Goal: Transaction & Acquisition: Purchase product/service

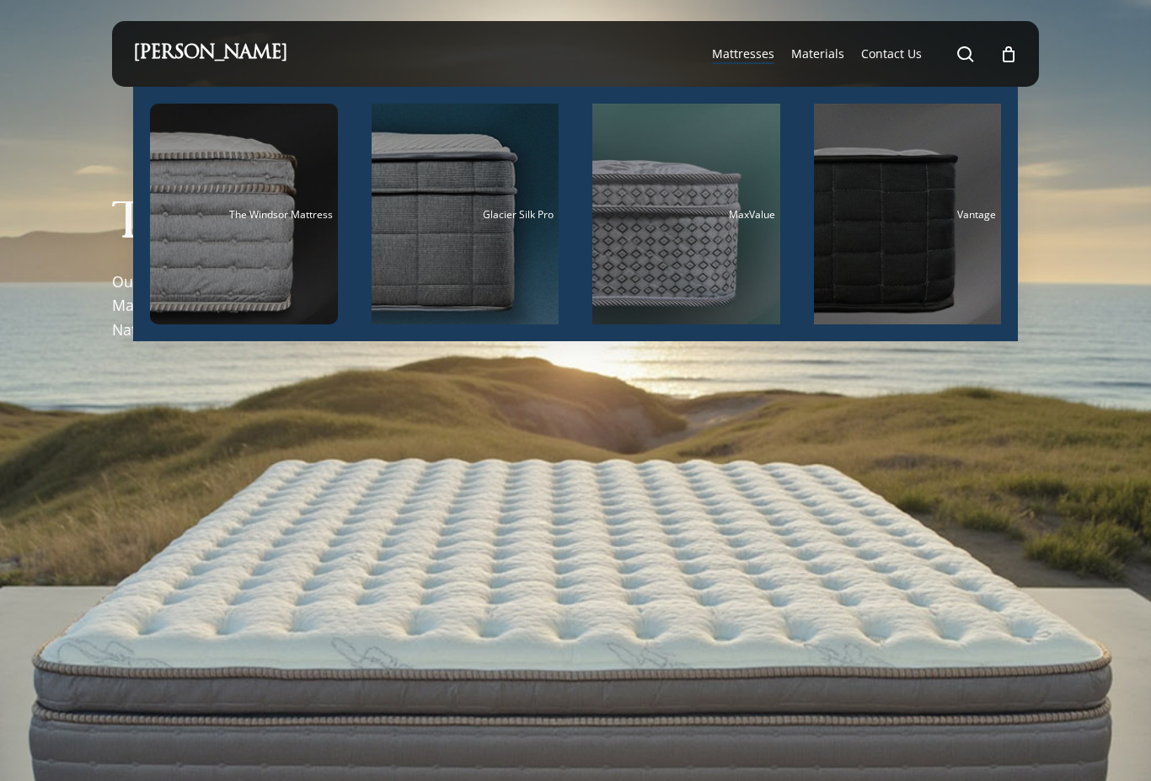
click at [819, 61] on span "Materials" at bounding box center [817, 53] width 53 height 16
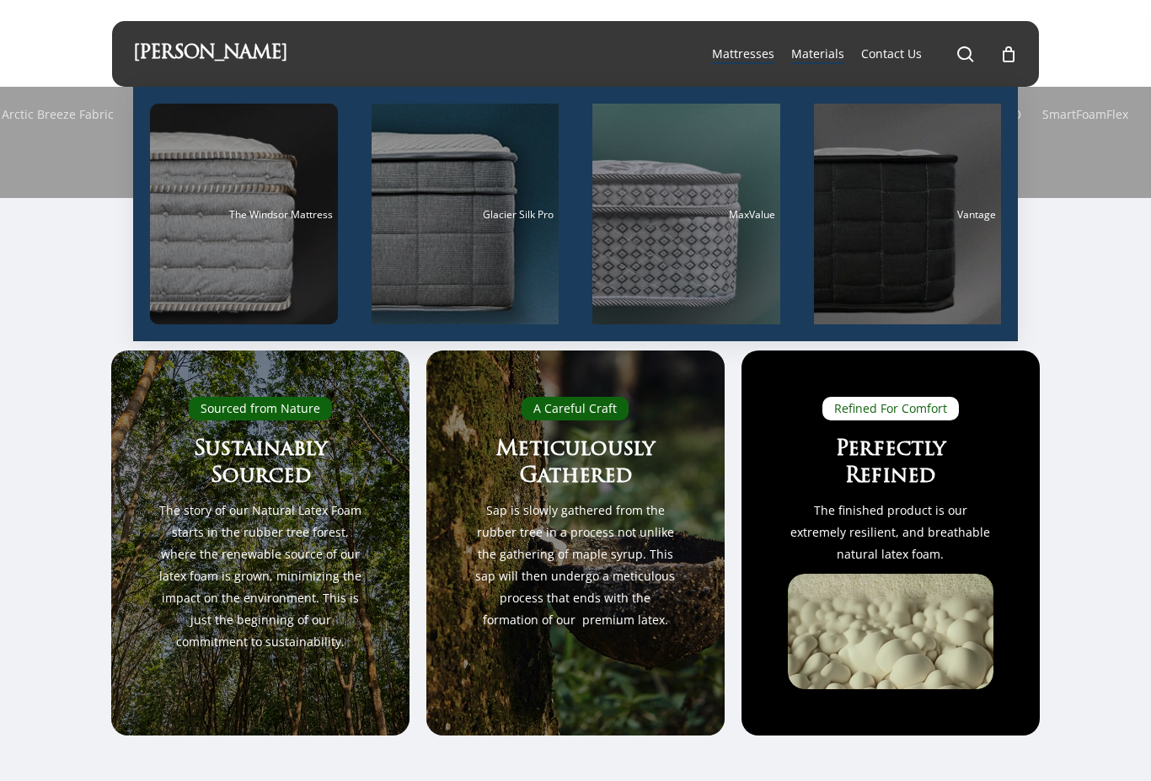
click at [284, 262] on div "Main Menu" at bounding box center [244, 214] width 188 height 221
click at [470, 252] on div "Main Menu" at bounding box center [465, 214] width 188 height 221
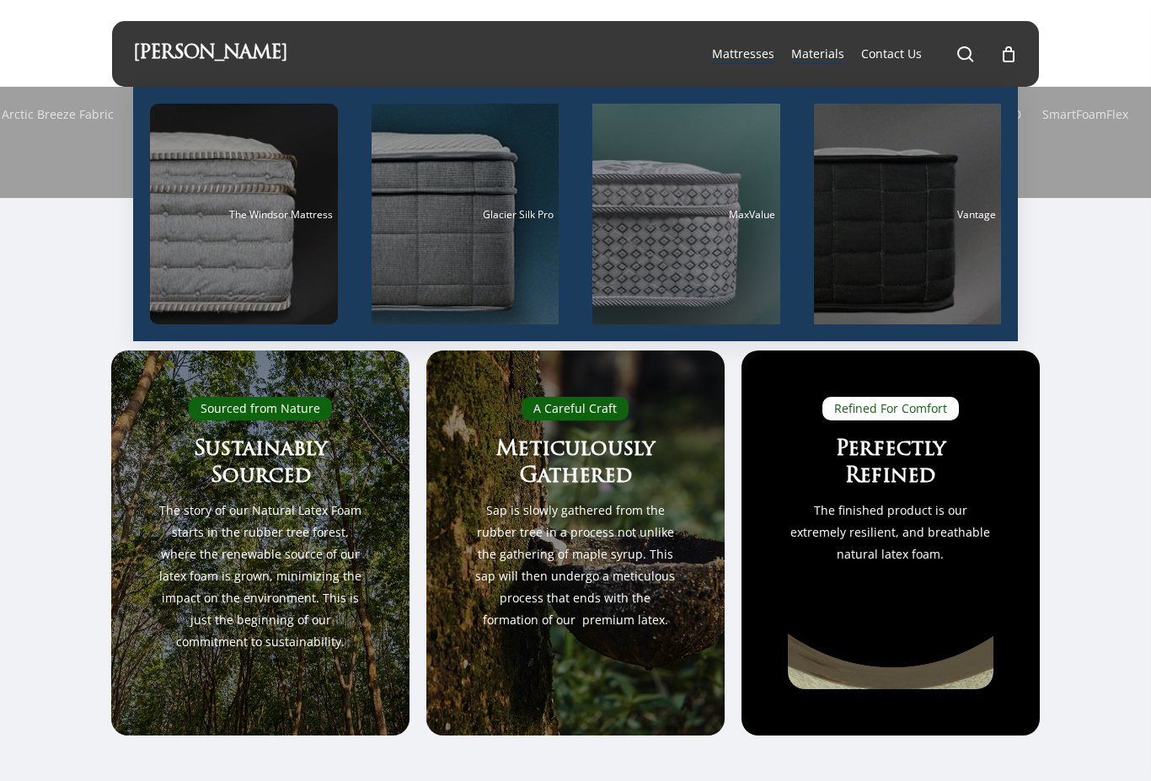
click at [676, 281] on div "Main Menu" at bounding box center [686, 214] width 188 height 221
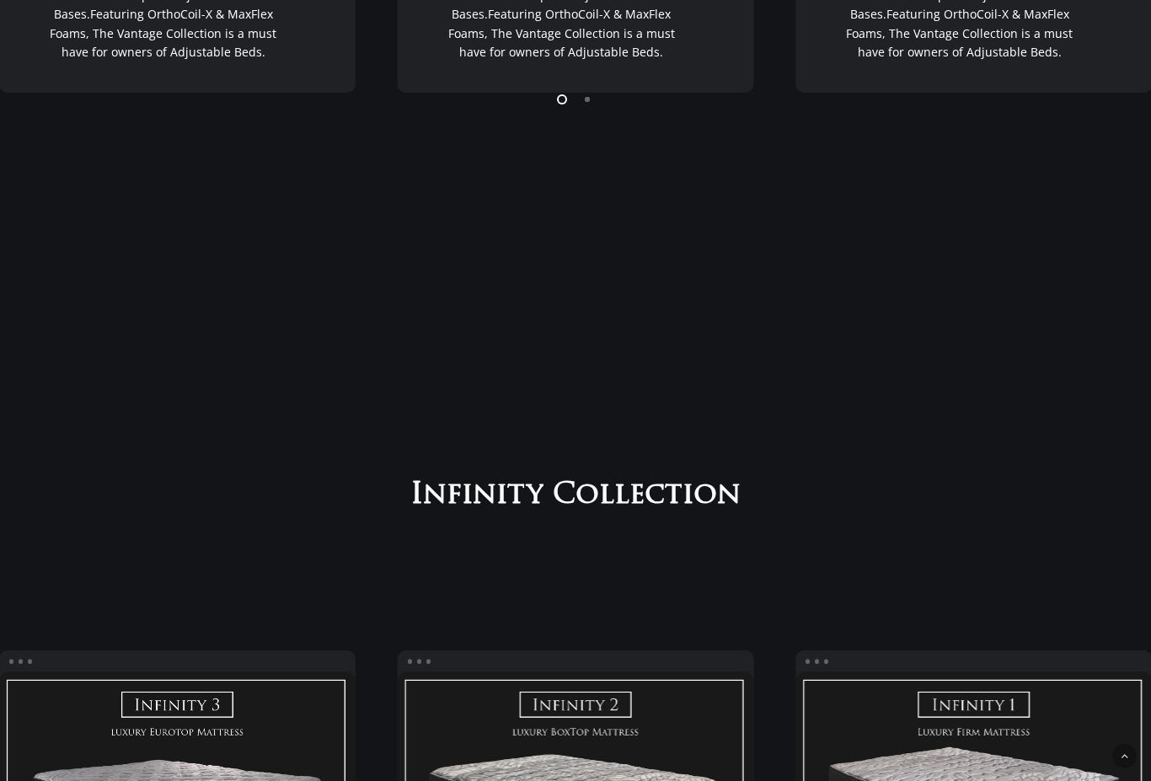
scroll to position [1686, 0]
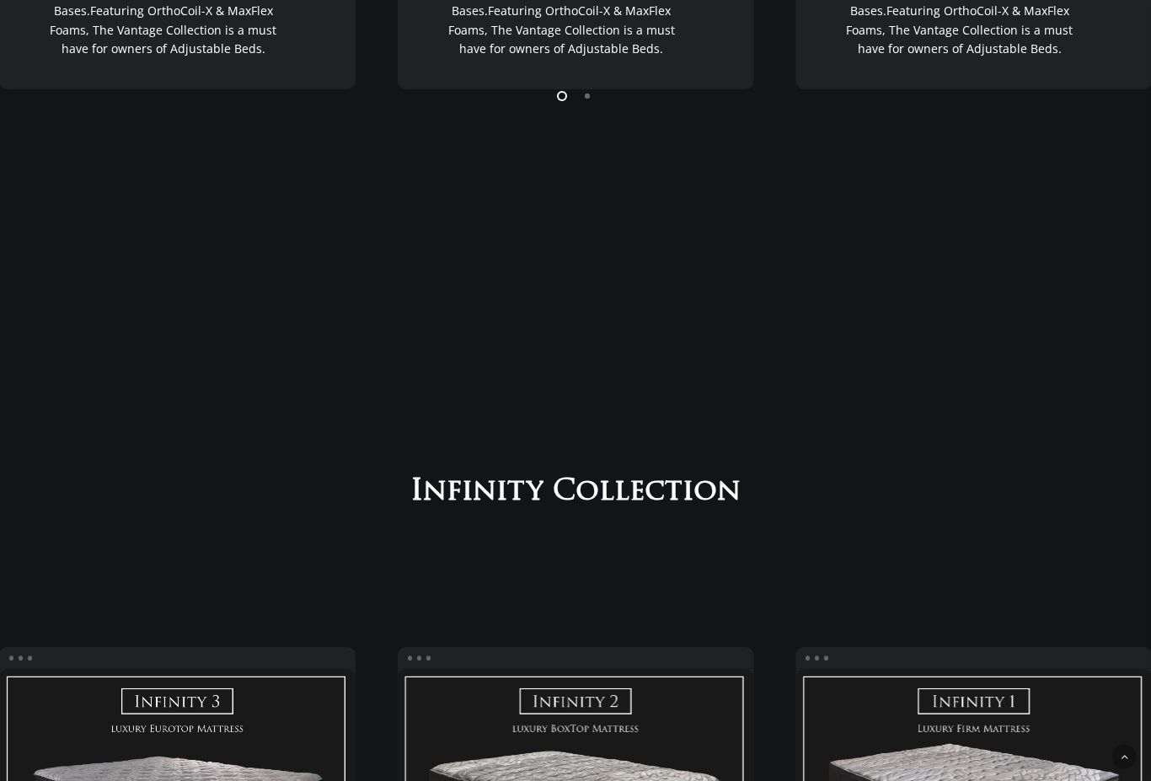
click at [818, 580] on div at bounding box center [575, 549] width 1152 height 152
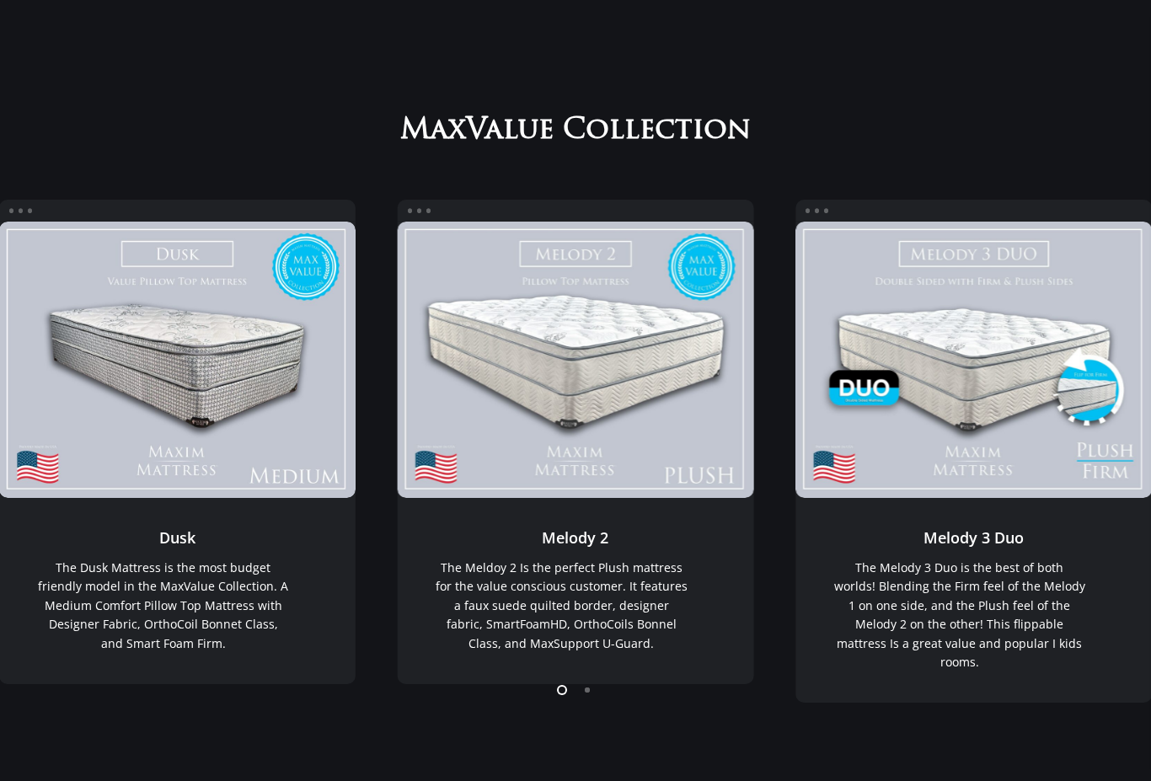
scroll to position [0, 0]
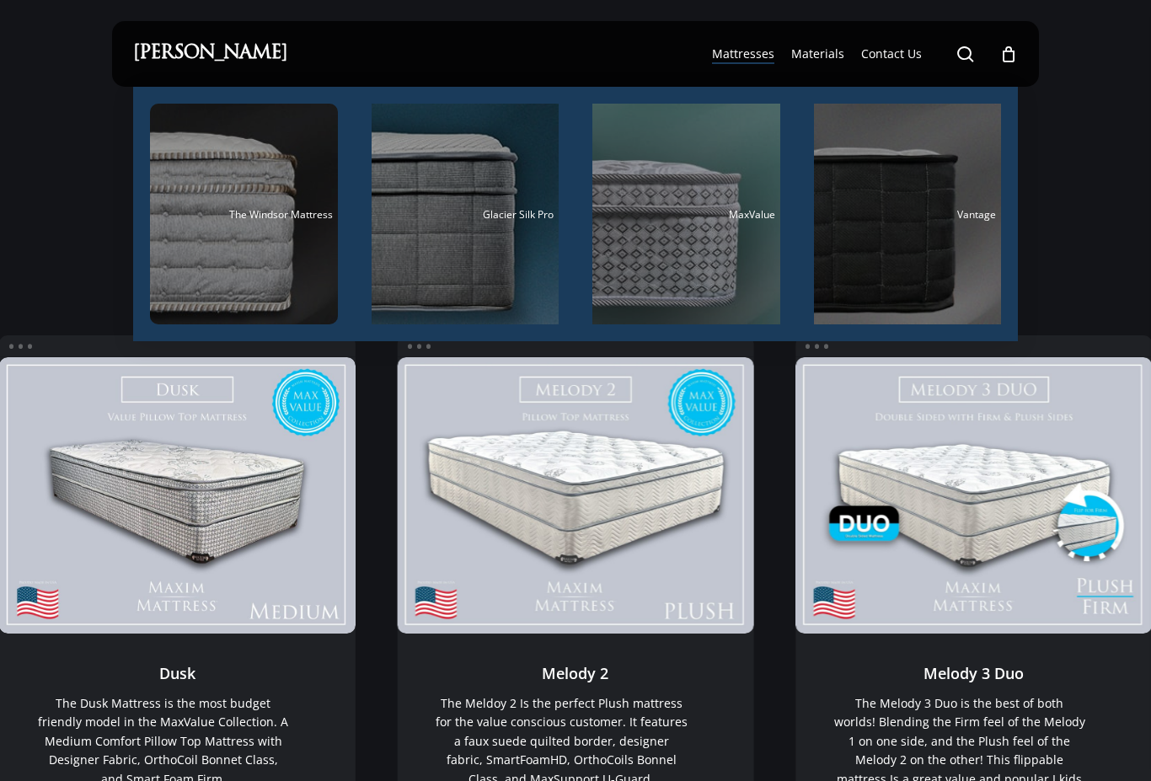
click at [912, 227] on div "Main Menu" at bounding box center [908, 214] width 188 height 221
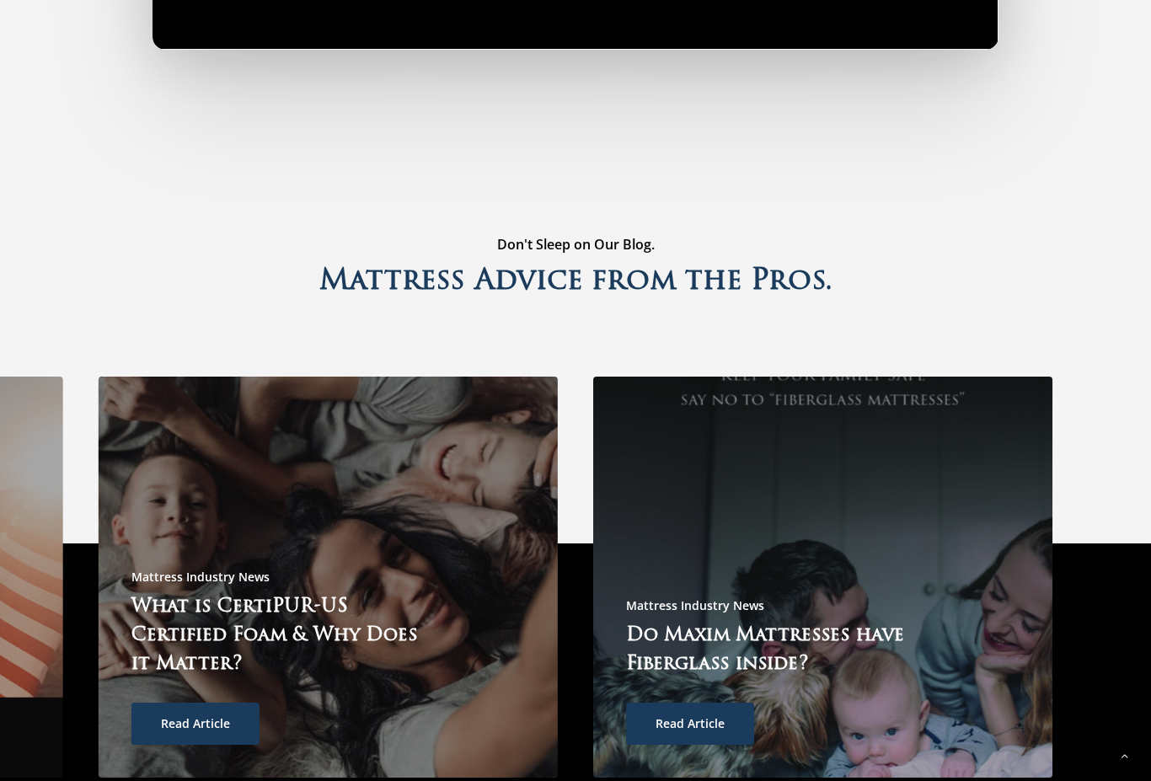
scroll to position [4880, 0]
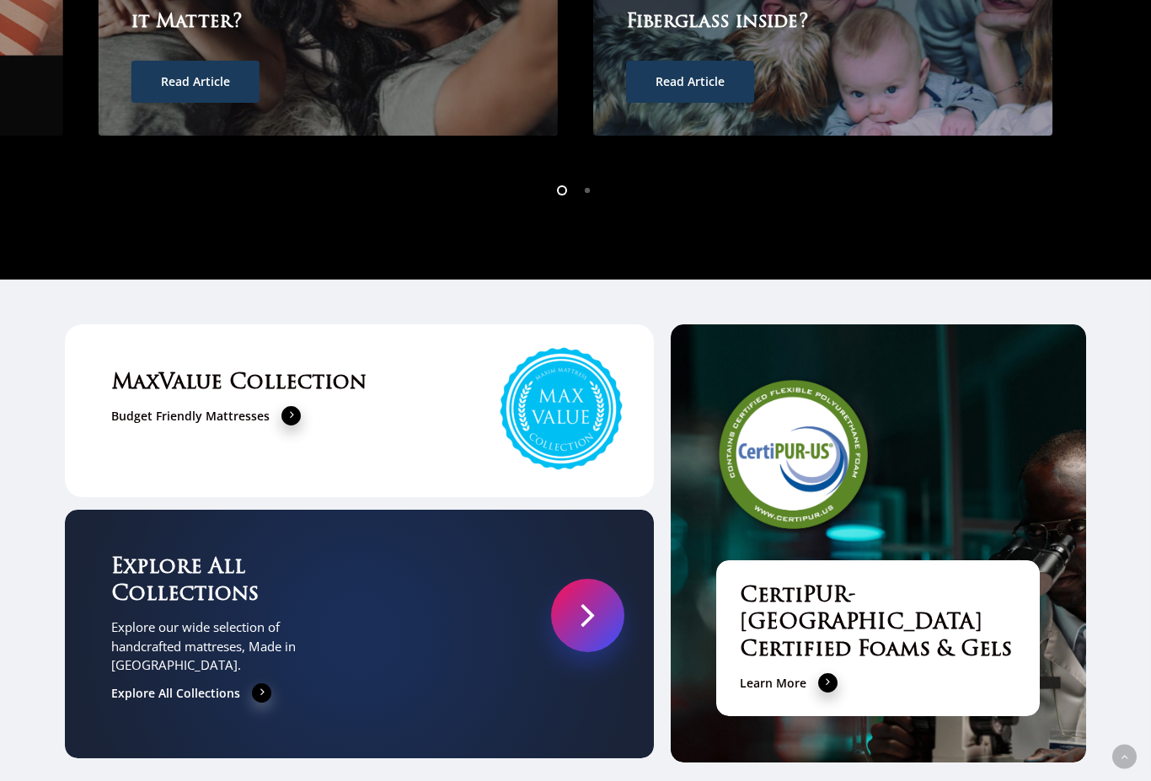
click at [585, 579] on link at bounding box center [587, 615] width 73 height 73
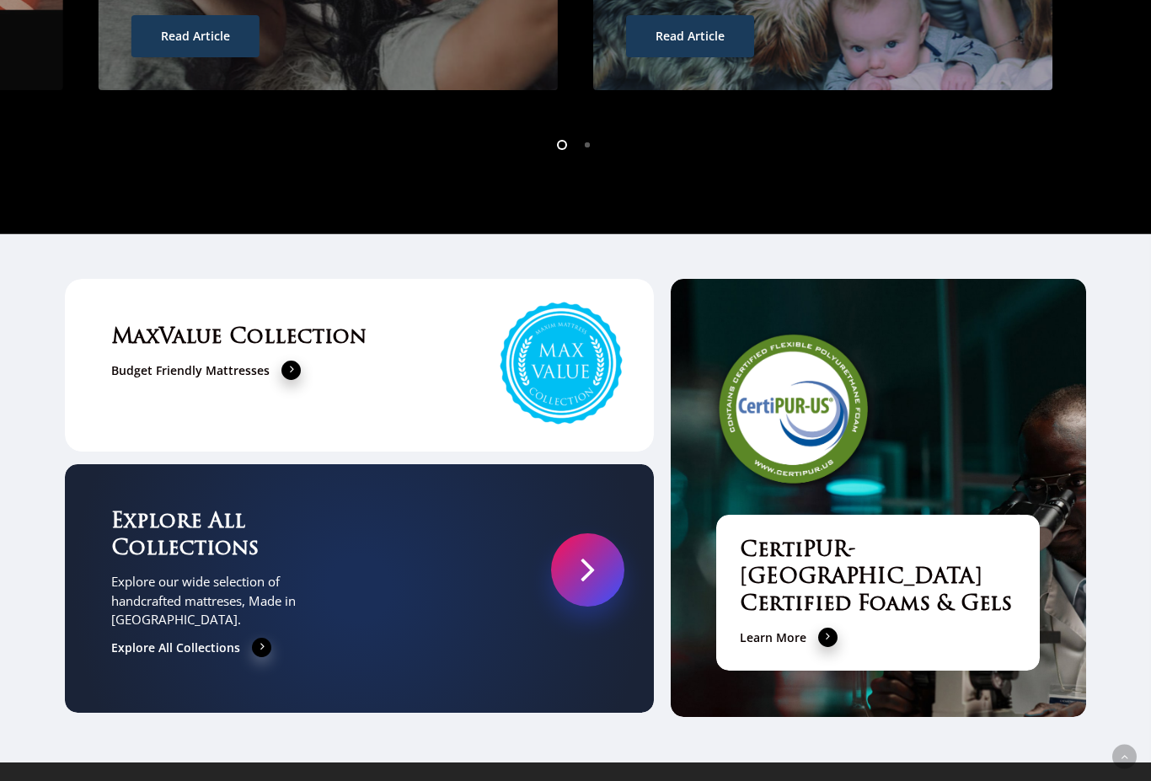
click at [259, 636] on span at bounding box center [262, 646] width 20 height 21
click at [288, 359] on span at bounding box center [291, 369] width 20 height 21
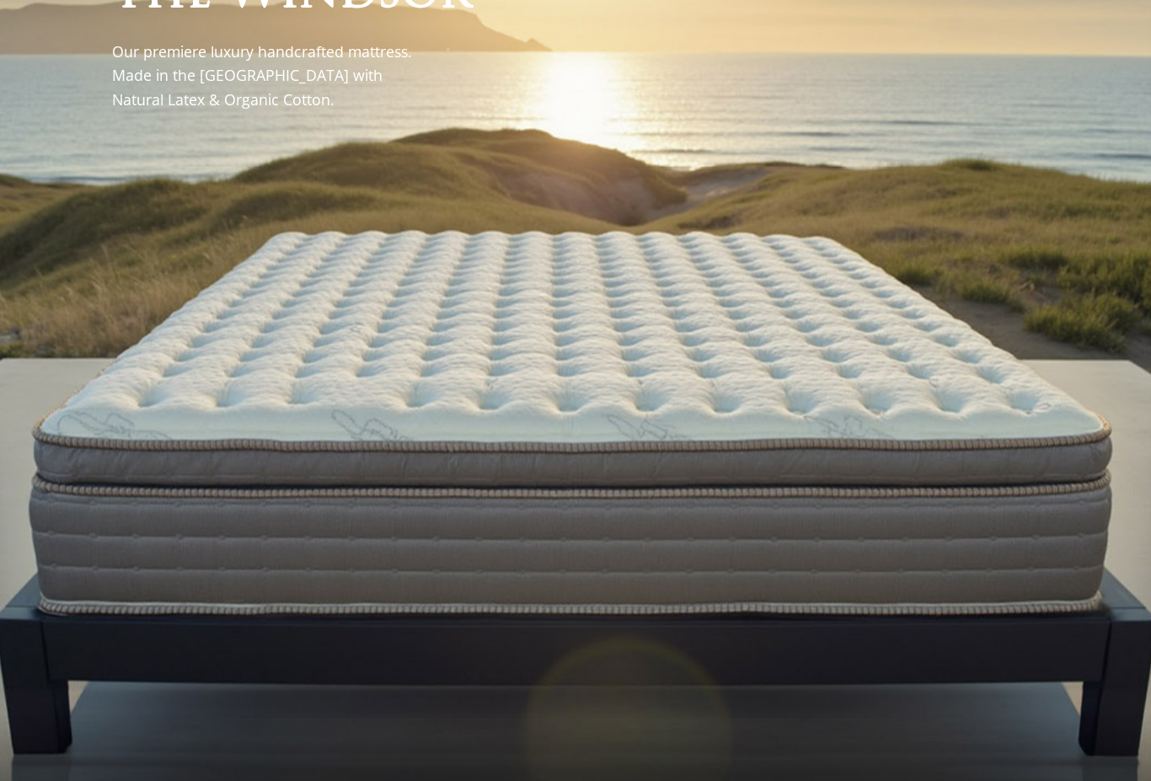
scroll to position [0, 0]
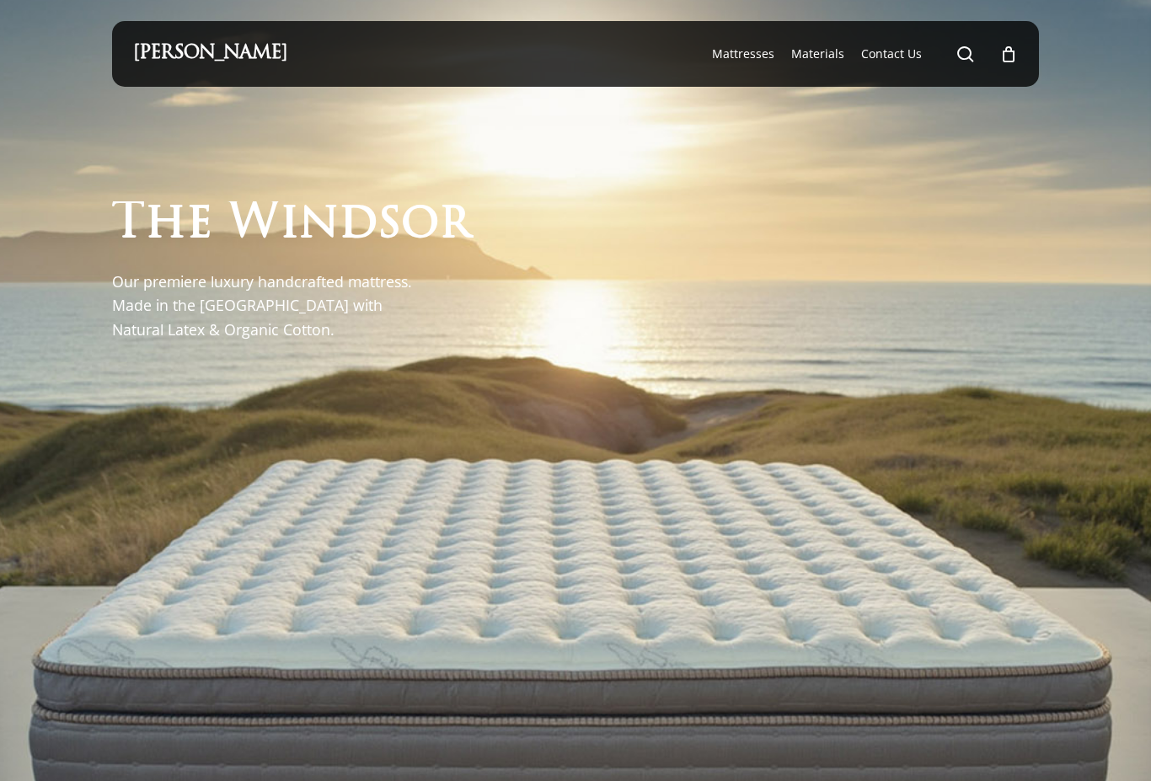
click at [974, 51] on span "Main Menu" at bounding box center [965, 53] width 17 height 17
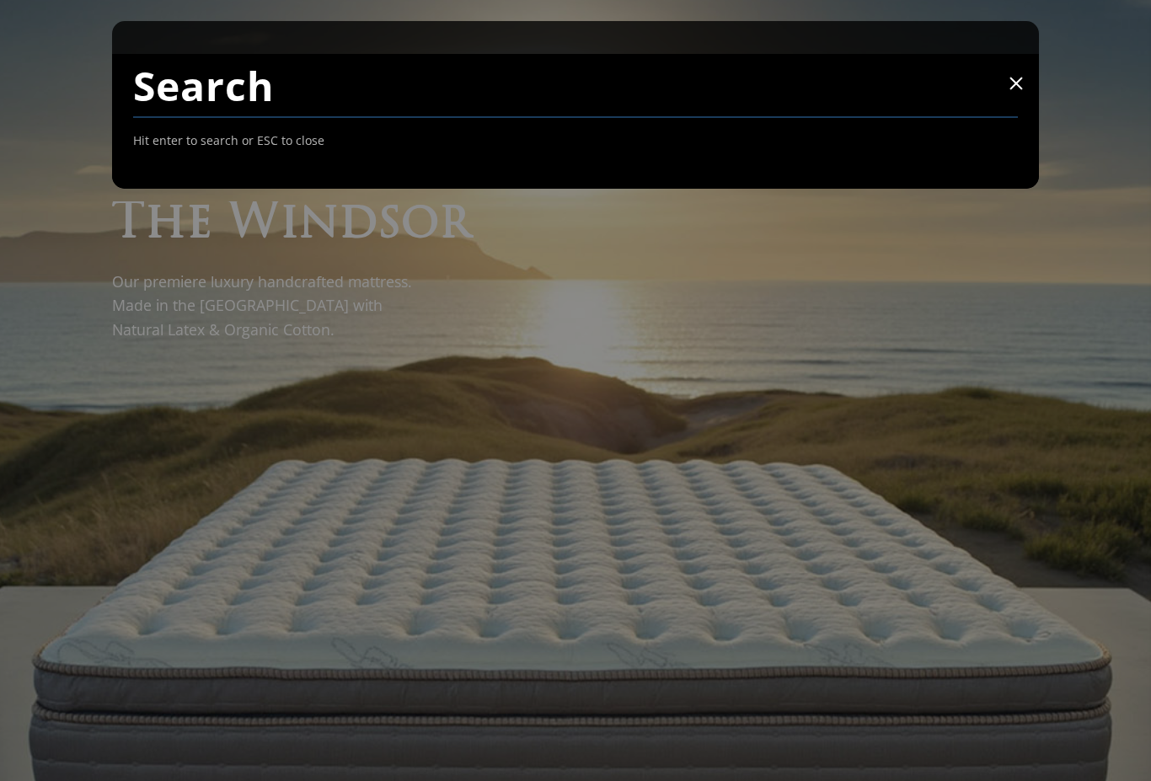
click at [370, 95] on input "Search" at bounding box center [575, 86] width 884 height 64
type input "l"
click at [1018, 88] on span at bounding box center [1015, 83] width 17 height 17
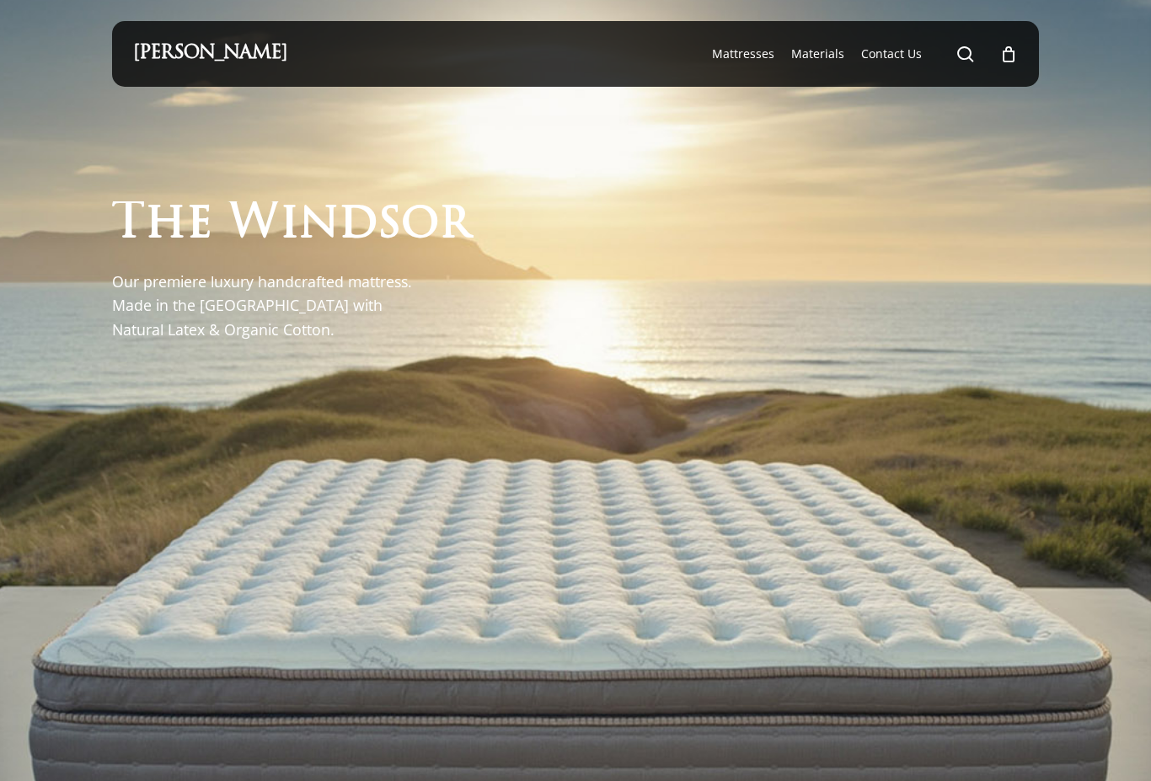
click at [958, 59] on span "Main Menu" at bounding box center [965, 53] width 17 height 17
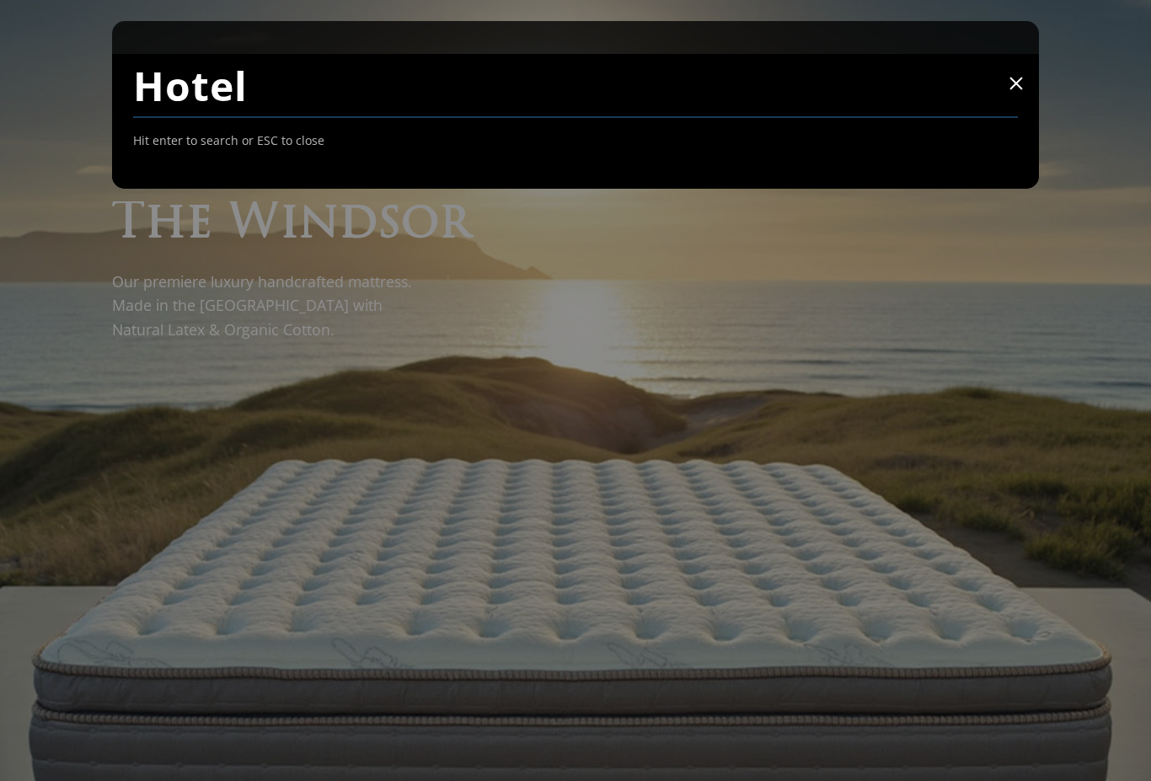
click at [391, 76] on input "Hotel" at bounding box center [575, 86] width 884 height 64
type input "H"
type input "Opal"
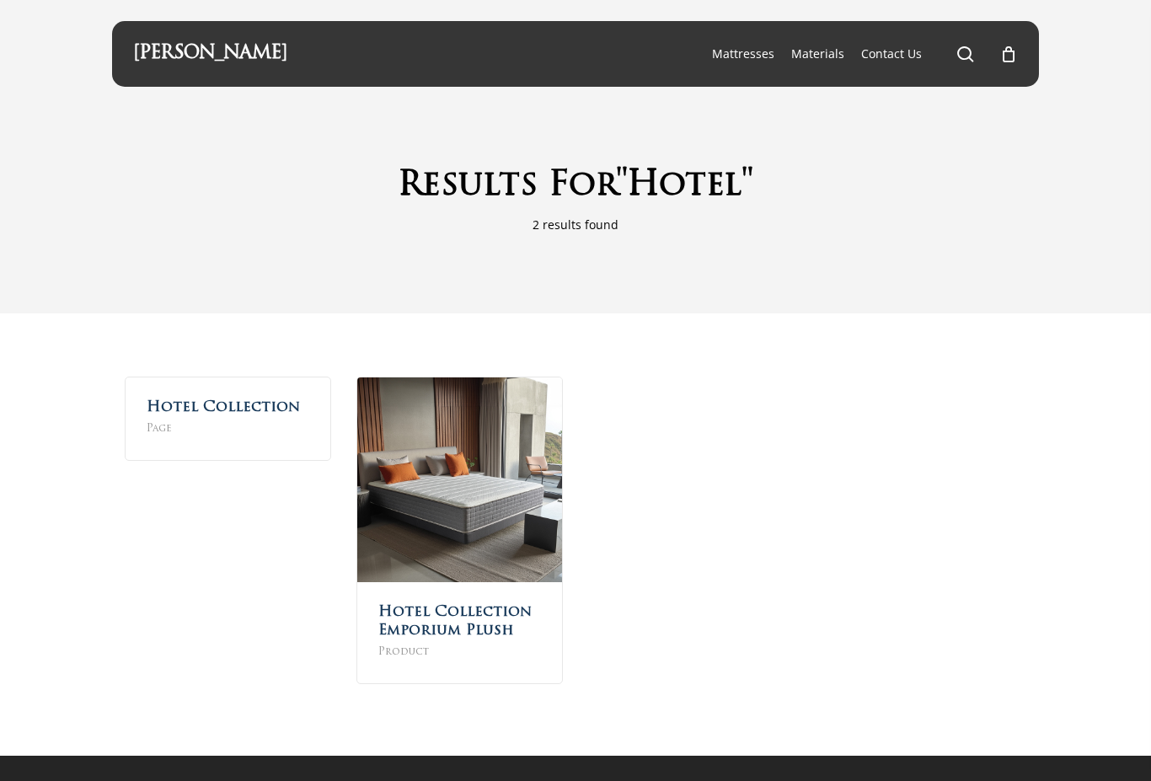
click at [248, 435] on span "Page" at bounding box center [228, 428] width 163 height 19
click at [483, 627] on h2 "Hotel Collection Emporium Plush Product" at bounding box center [459, 632] width 205 height 100
click at [493, 622] on link "Hotel Collection Emporium Plush" at bounding box center [454, 621] width 153 height 33
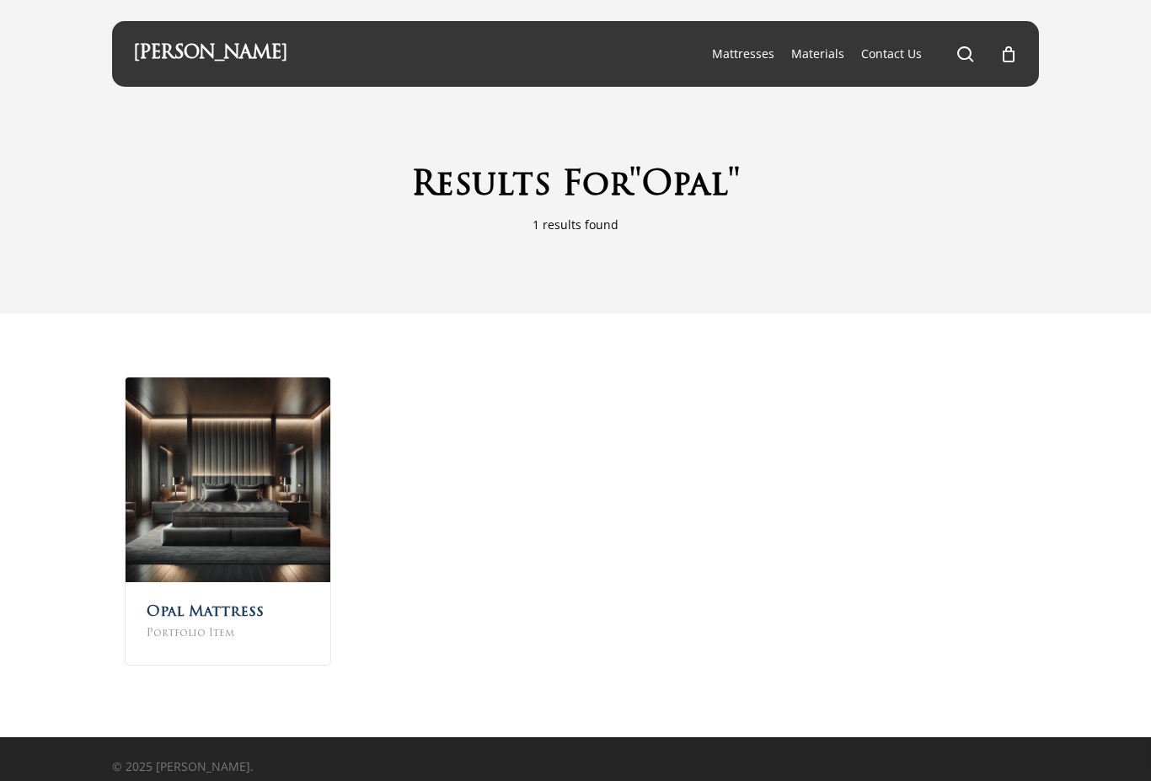
click at [286, 503] on img at bounding box center [228, 479] width 205 height 205
